Goal: Task Accomplishment & Management: Use online tool/utility

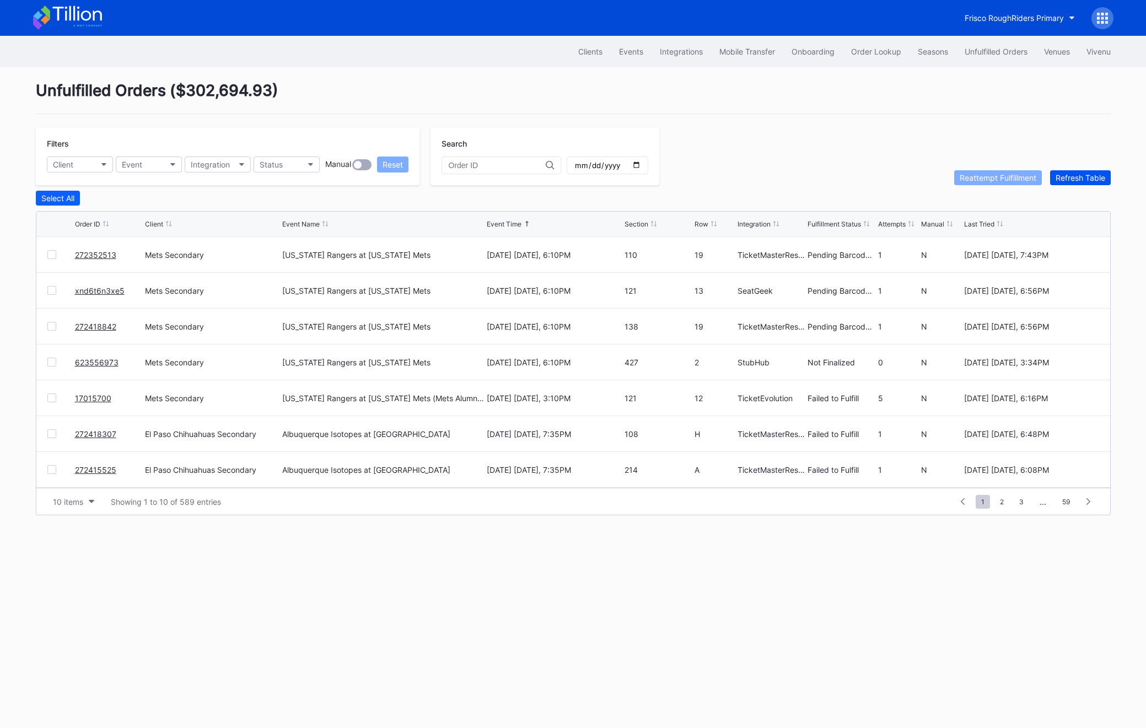
click at [1073, 176] on div "Refresh Table" at bounding box center [1080, 177] width 50 height 9
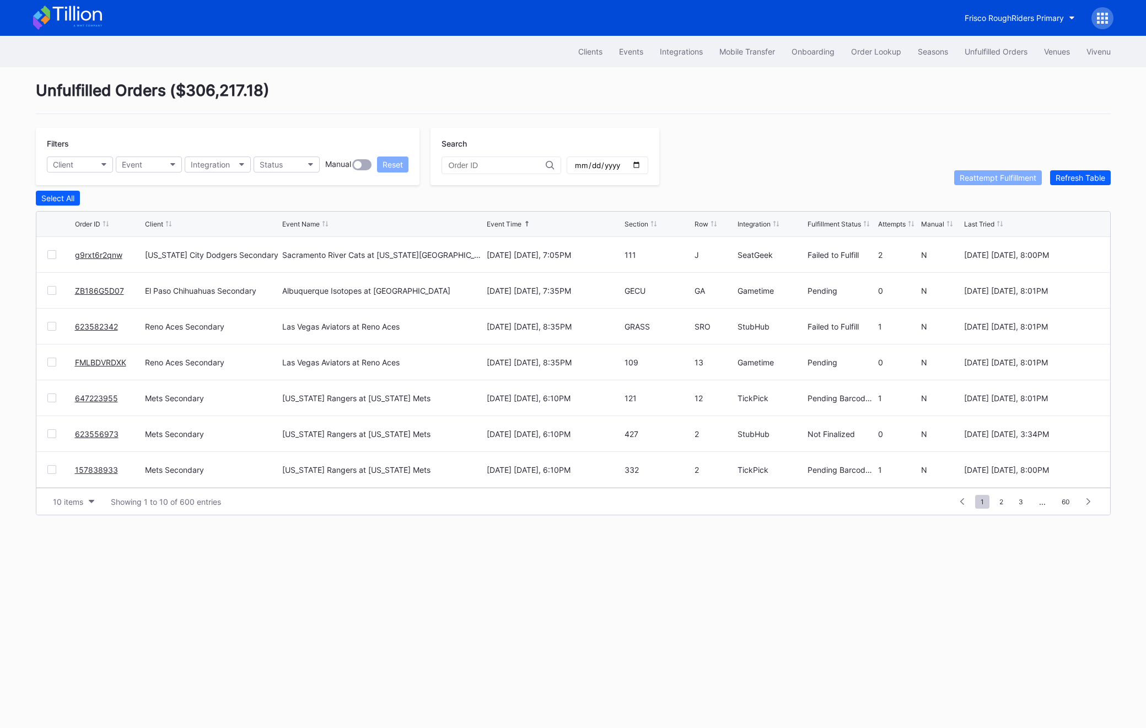
click at [105, 256] on link "g9rxt6r2qnw" at bounding box center [98, 254] width 47 height 9
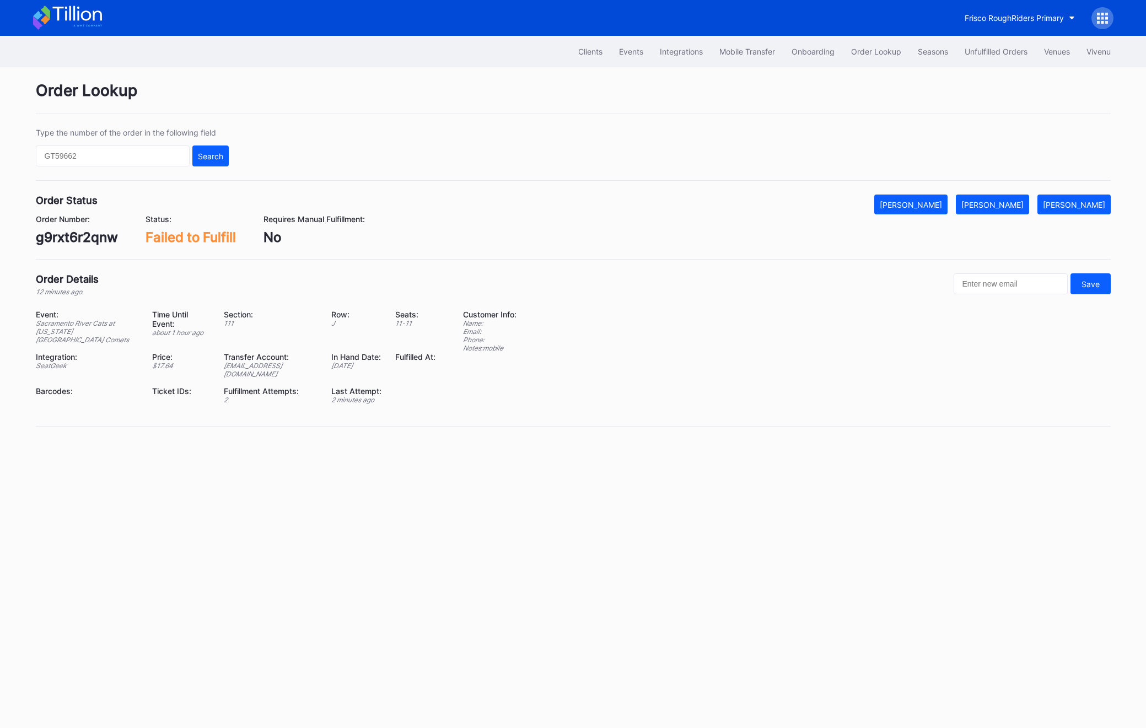
click at [64, 243] on div "g9rxt6r2qnw" at bounding box center [77, 237] width 82 height 16
copy div "g9rxt6r2qnw"
click at [1020, 209] on button "[PERSON_NAME]" at bounding box center [992, 205] width 73 height 20
click at [80, 158] on input "text" at bounding box center [113, 155] width 154 height 21
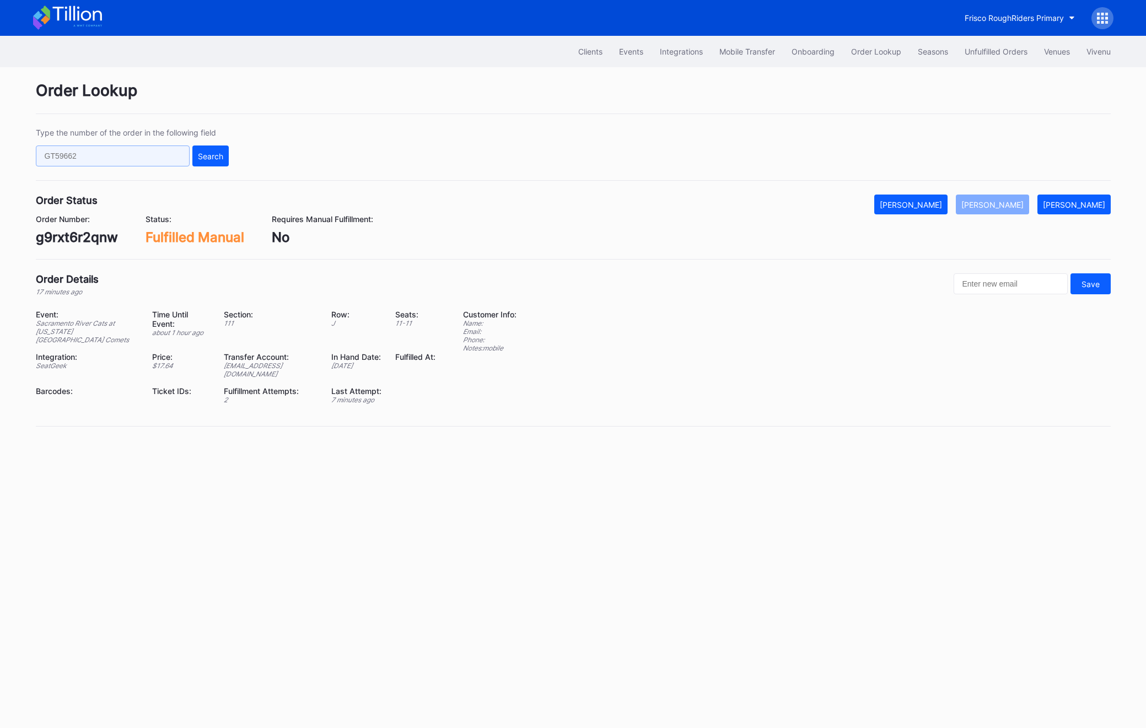
paste input "ZB186G5D07"
click at [214, 156] on div "Search" at bounding box center [210, 156] width 25 height 9
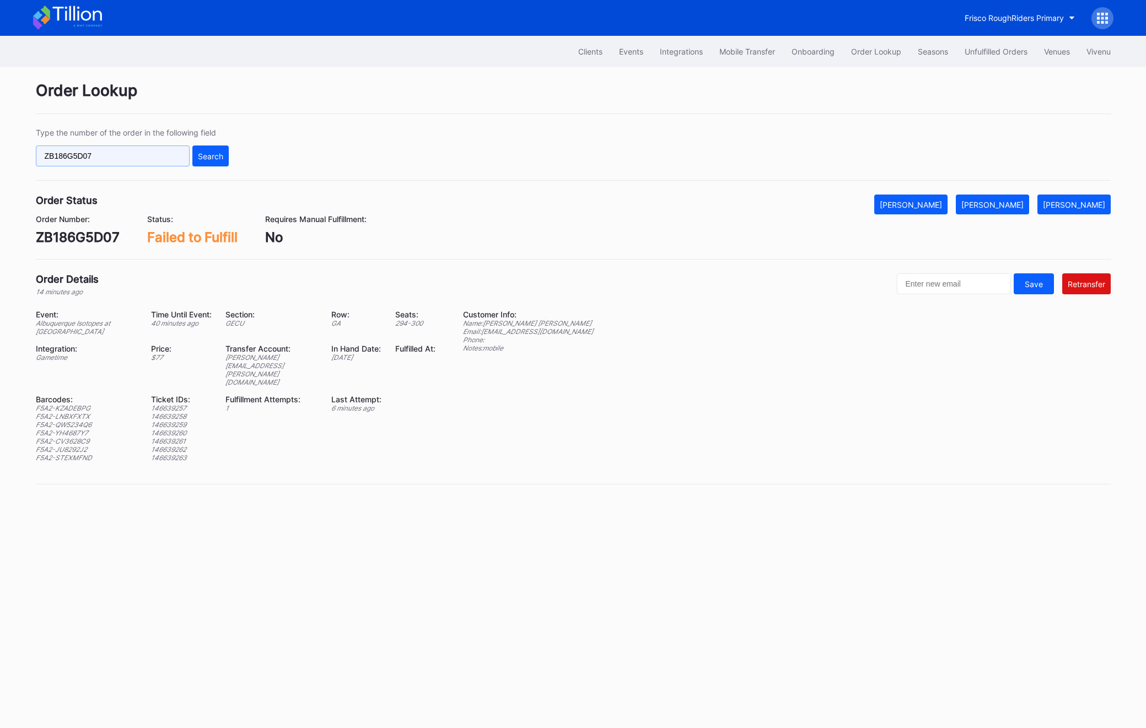
click at [114, 148] on input "ZB186G5D07" at bounding box center [113, 155] width 154 height 21
click at [1023, 205] on div "[PERSON_NAME]" at bounding box center [992, 204] width 62 height 9
click at [134, 147] on input "ZB186G5D07" at bounding box center [113, 155] width 154 height 21
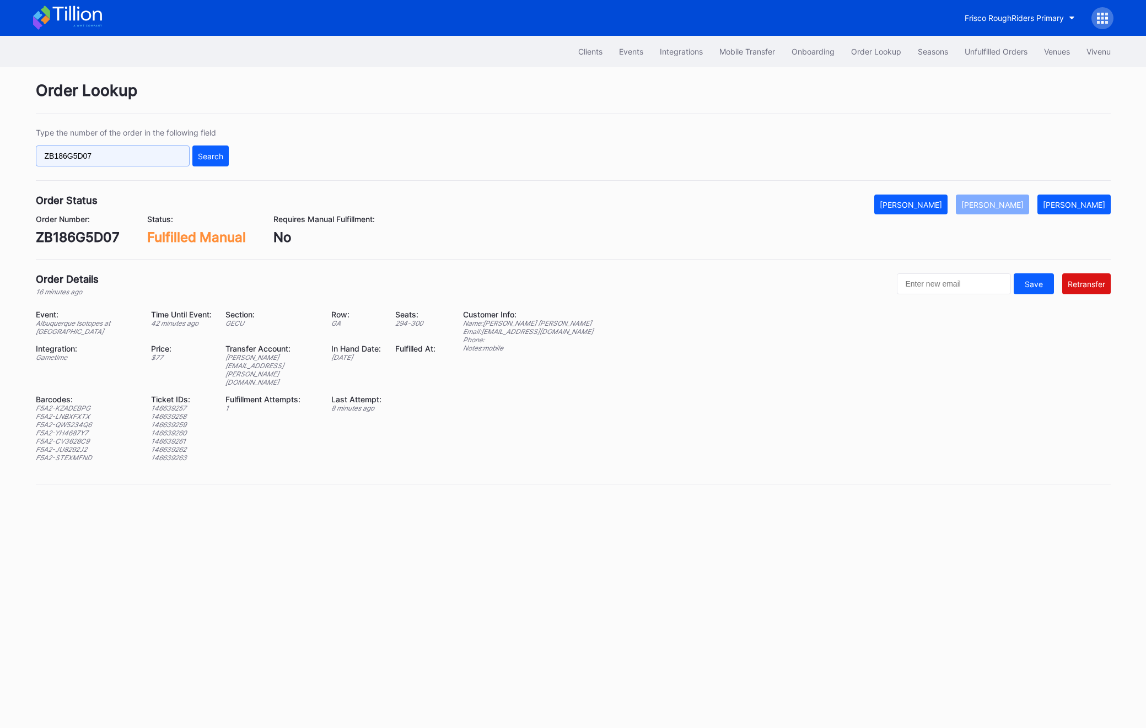
click at [134, 147] on input "ZB186G5D07" at bounding box center [113, 155] width 154 height 21
paste input "272352513"
type input "272352513"
click at [204, 148] on button "Search" at bounding box center [210, 155] width 36 height 21
